Goal: Information Seeking & Learning: Learn about a topic

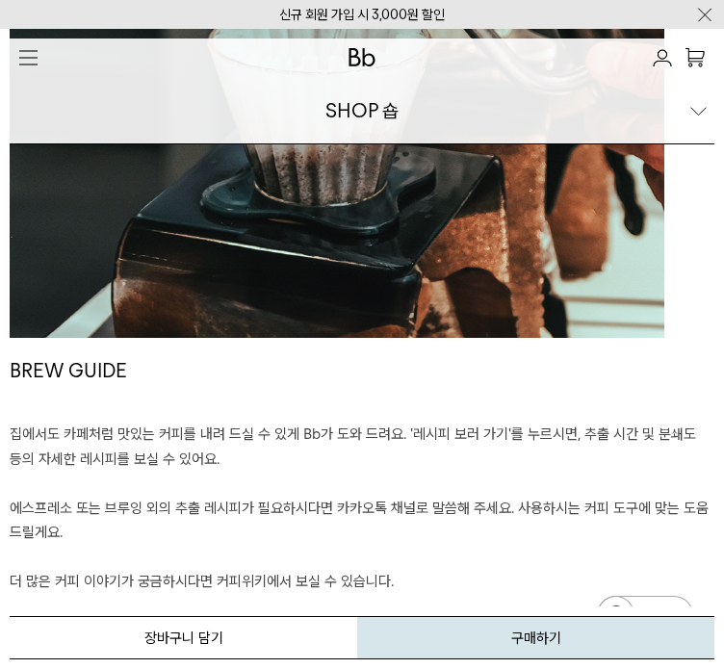
scroll to position [3176, 0]
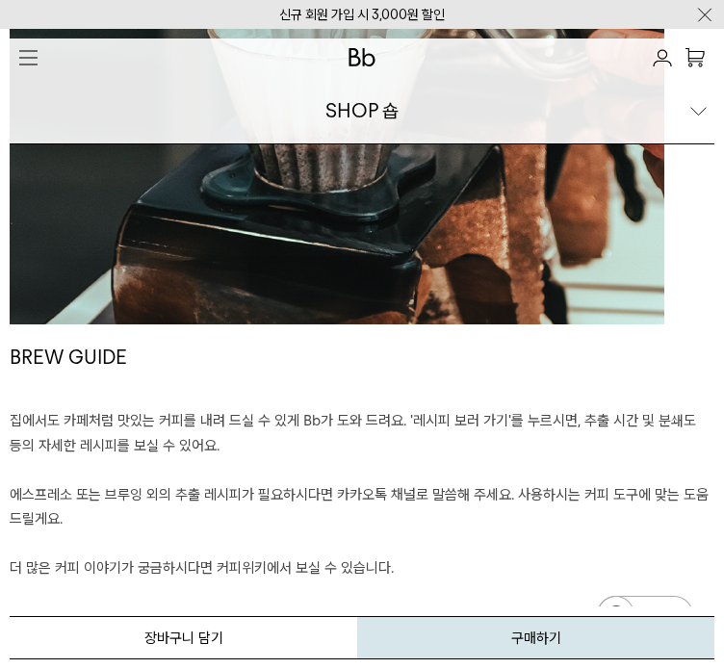
click at [385, 610] on link "커피위키" at bounding box center [328, 628] width 116 height 37
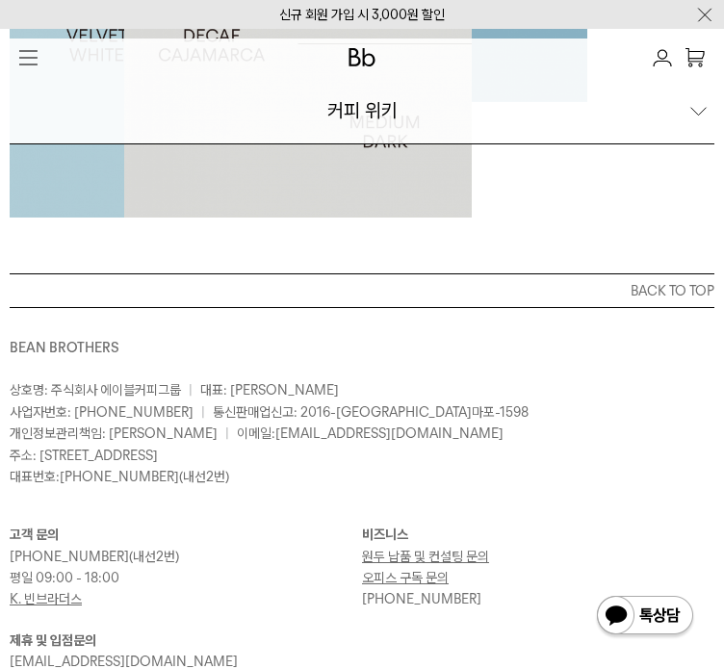
scroll to position [674, 0]
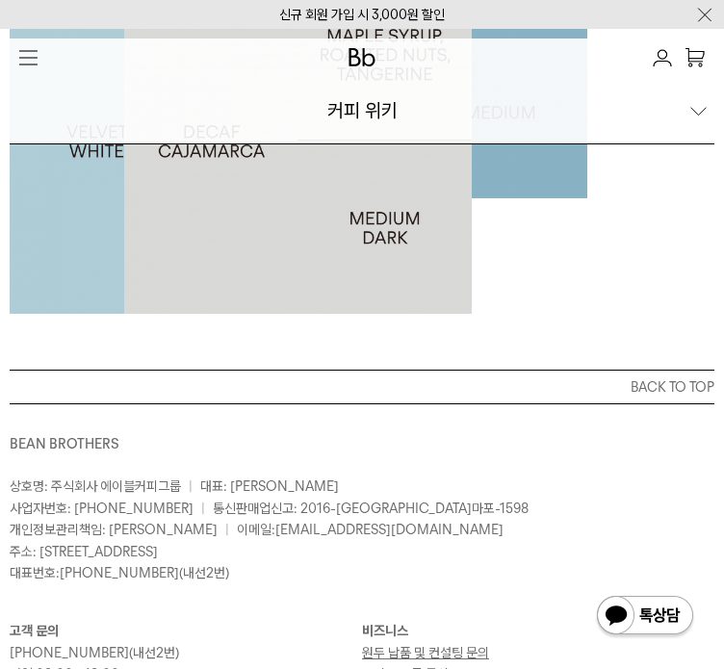
click at [587, 198] on div at bounding box center [413, 24] width 347 height 347
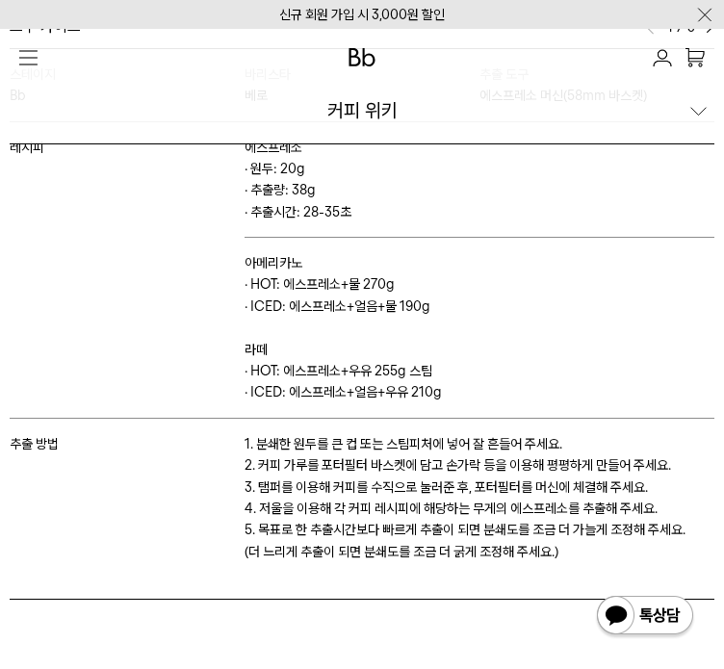
scroll to position [1540, 0]
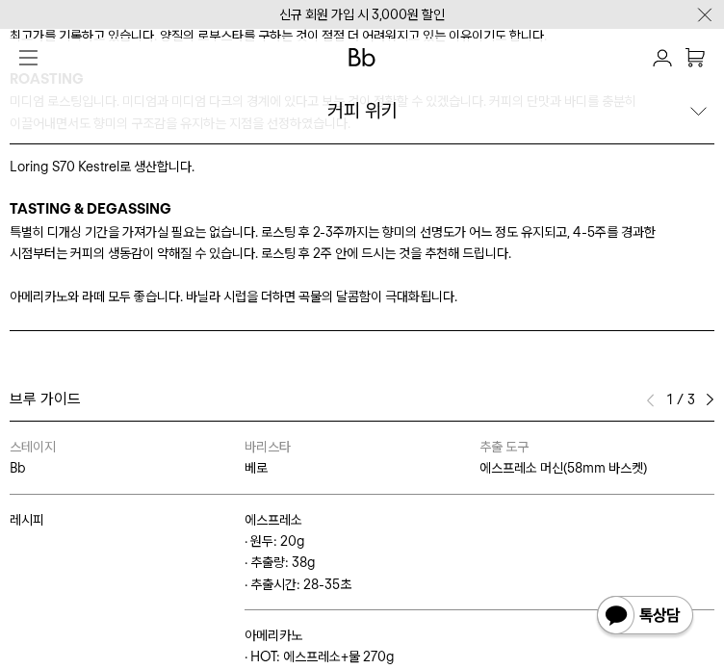
drag, startPoint x: 141, startPoint y: 405, endPoint x: 354, endPoint y: 407, distance: 212.7
click at [354, 47] on p "일반적으로 로부스타는 아라비카에 비해 저렴한 재료로 알려져 있지만, 2024년 현재 로부스타의 가격은 공급망 이슈로 1994년 이래 최고가를 …" at bounding box center [362, 25] width 705 height 43
drag, startPoint x: 108, startPoint y: 435, endPoint x: 354, endPoint y: 427, distance: 246.5
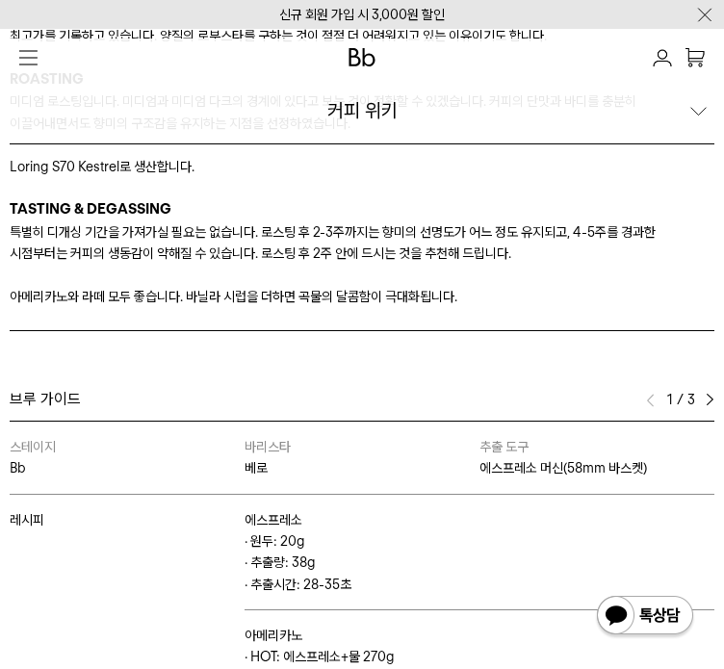
drag, startPoint x: 32, startPoint y: 415, endPoint x: 144, endPoint y: 412, distance: 112.7
